Goal: Task Accomplishment & Management: Manage account settings

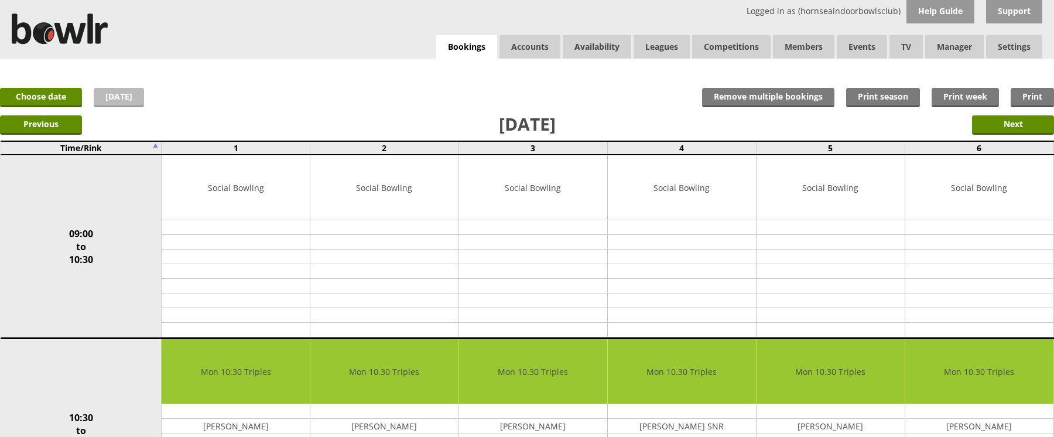
click at [99, 92] on link "[DATE]" at bounding box center [119, 97] width 50 height 19
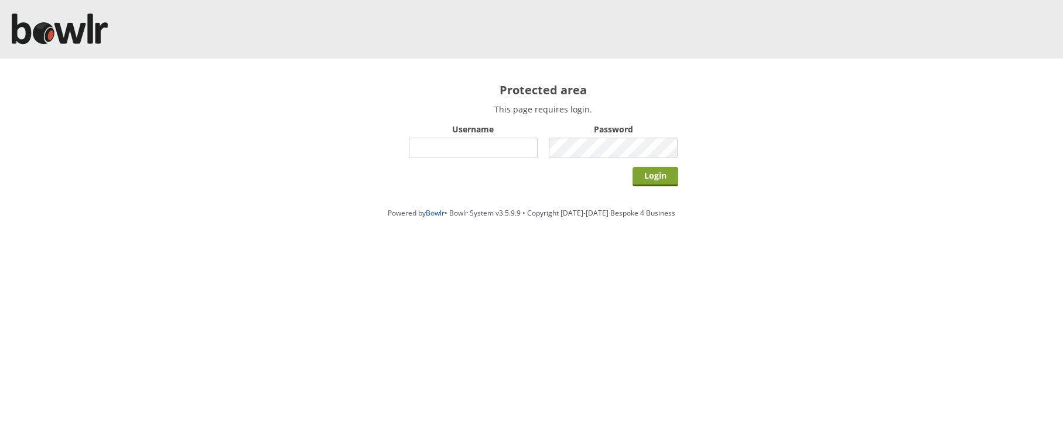
type input "hornseaindoorbowlsclub"
click at [662, 183] on input "Login" at bounding box center [655, 176] width 46 height 19
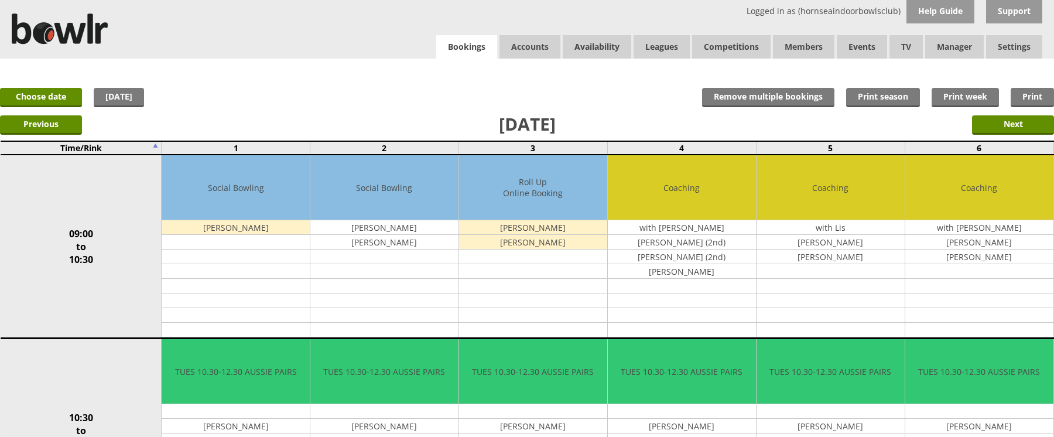
click at [469, 53] on link "Bookings" at bounding box center [466, 47] width 61 height 24
click at [471, 48] on link "Bookings" at bounding box center [466, 47] width 61 height 24
click at [473, 49] on link "Bookings" at bounding box center [466, 47] width 61 height 24
